Goal: Use online tool/utility: Use online tool/utility

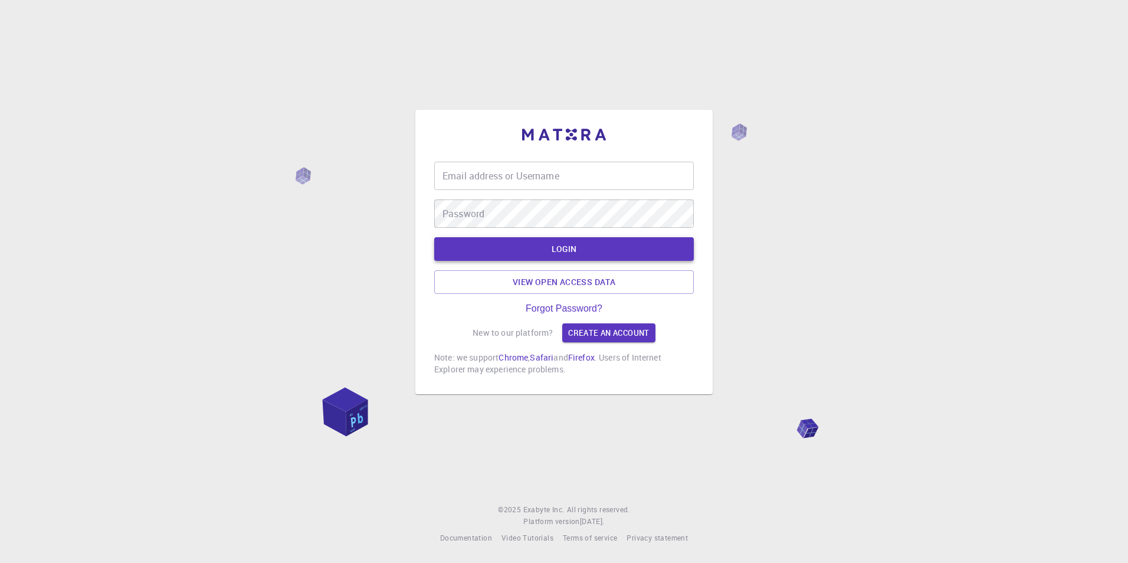
type input "asoma"
click at [556, 254] on button "LOGIN" at bounding box center [564, 249] width 260 height 24
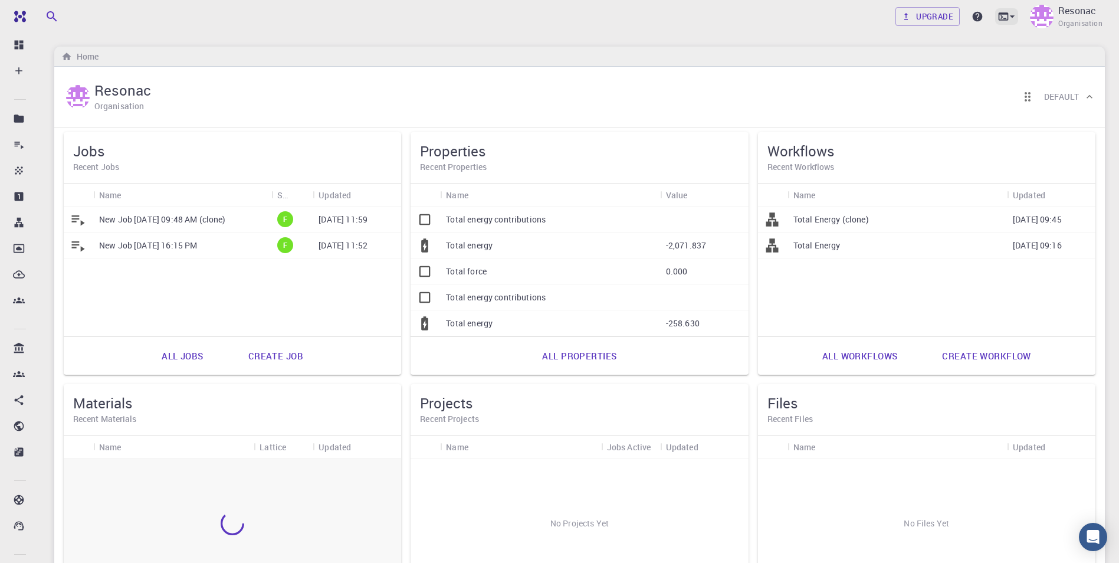
click at [1005, 11] on icon at bounding box center [1004, 17] width 12 height 12
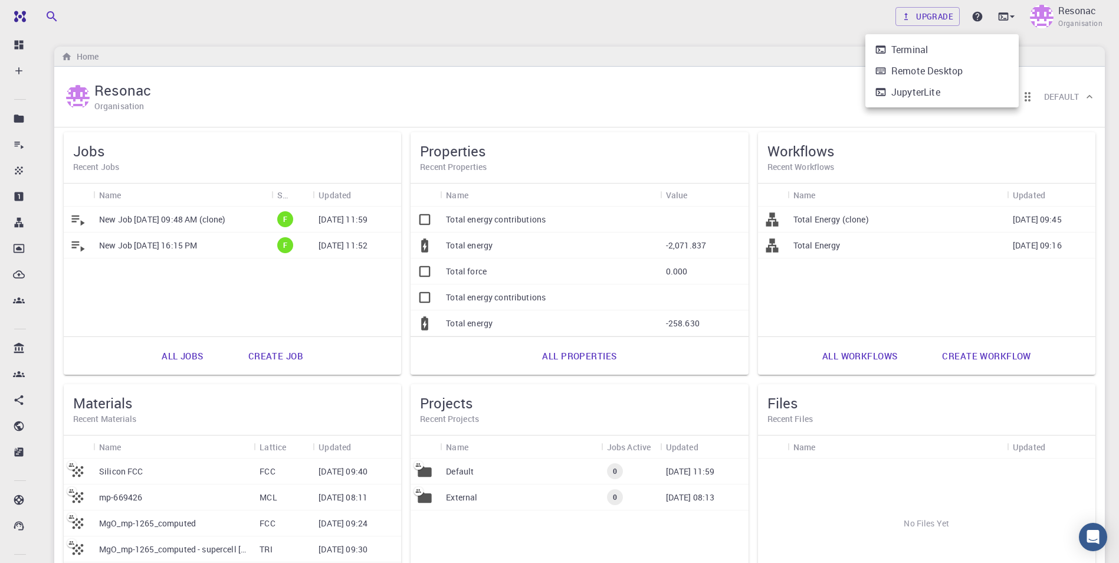
click at [911, 47] on div "Terminal" at bounding box center [909, 49] width 37 height 14
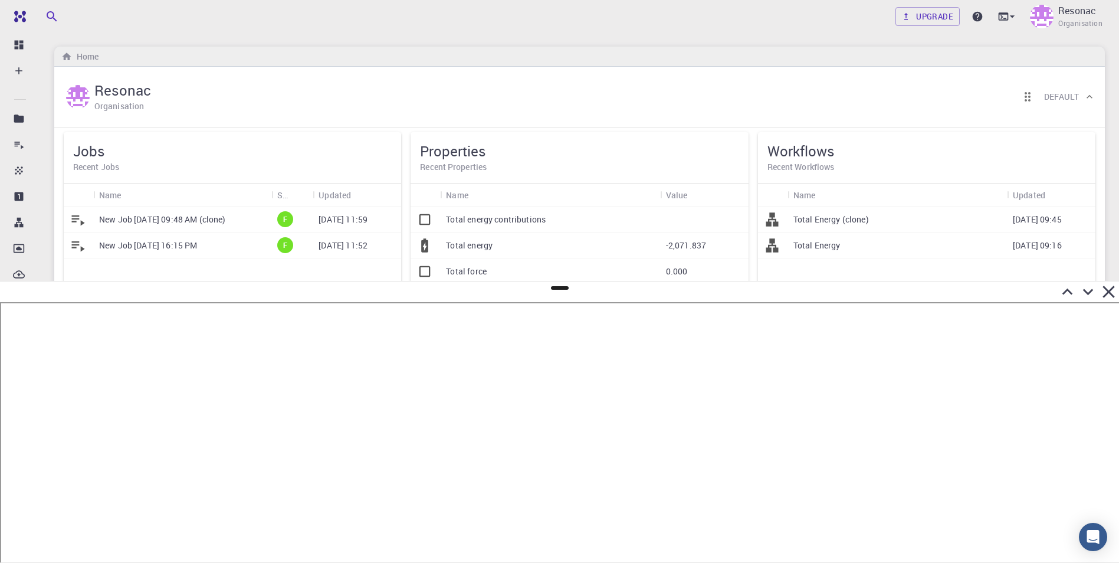
click at [1064, 291] on icon at bounding box center [1067, 291] width 21 height 21
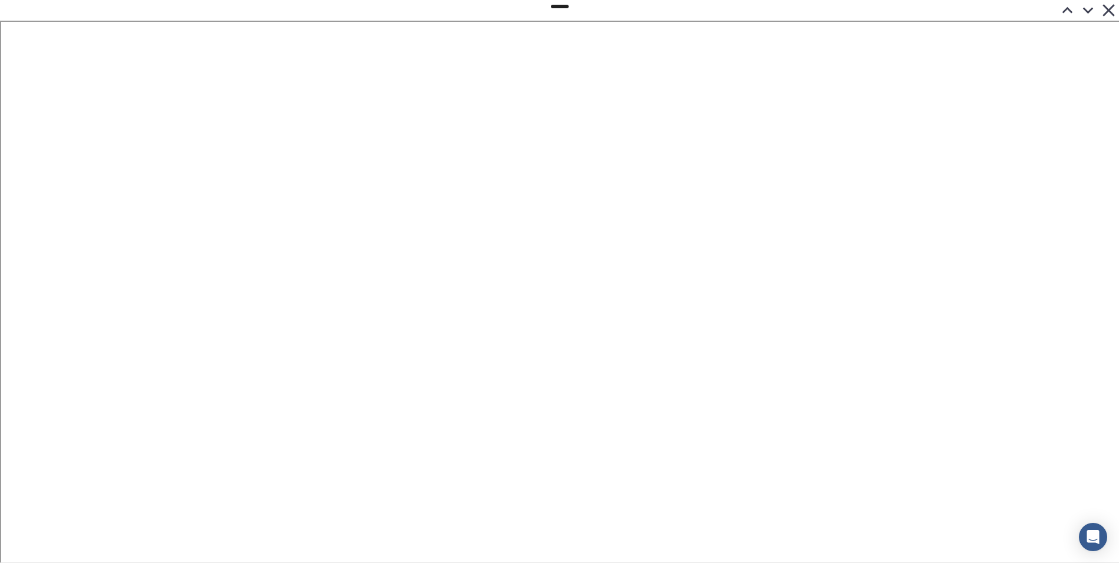
click at [1084, 10] on icon at bounding box center [1088, 10] width 21 height 21
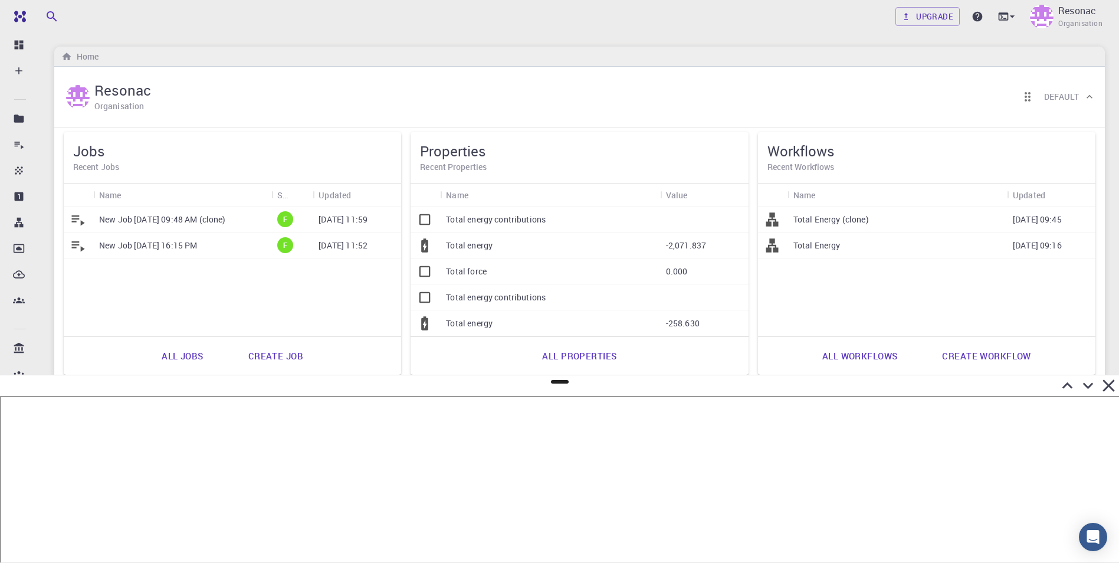
click at [1073, 391] on icon at bounding box center [1067, 385] width 21 height 21
